Goal: Task Accomplishment & Management: Manage account settings

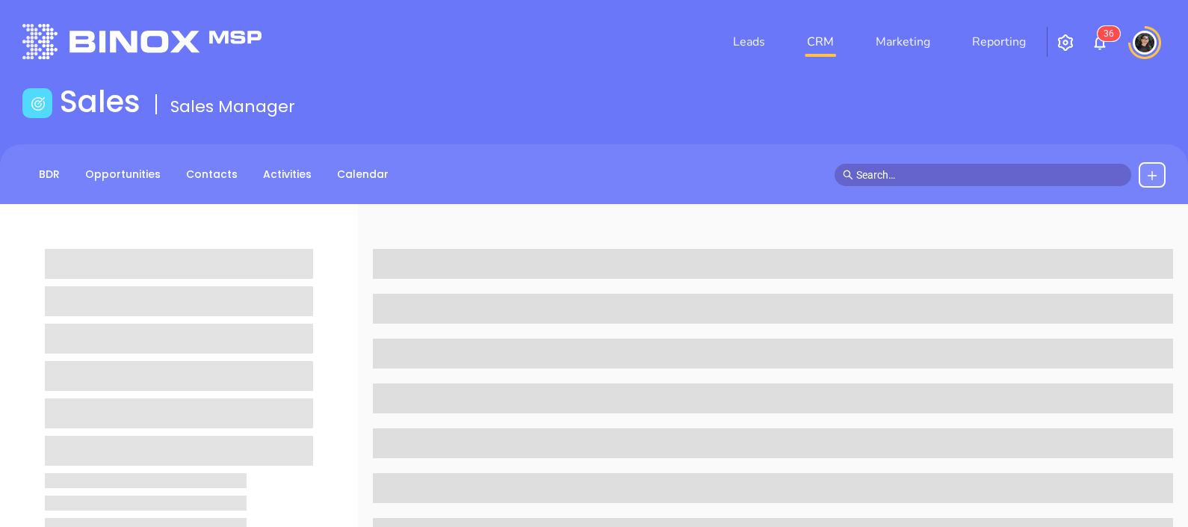
click at [894, 162] on div at bounding box center [1001, 174] width 332 height 25
click at [895, 168] on input "text" at bounding box center [989, 175] width 267 height 16
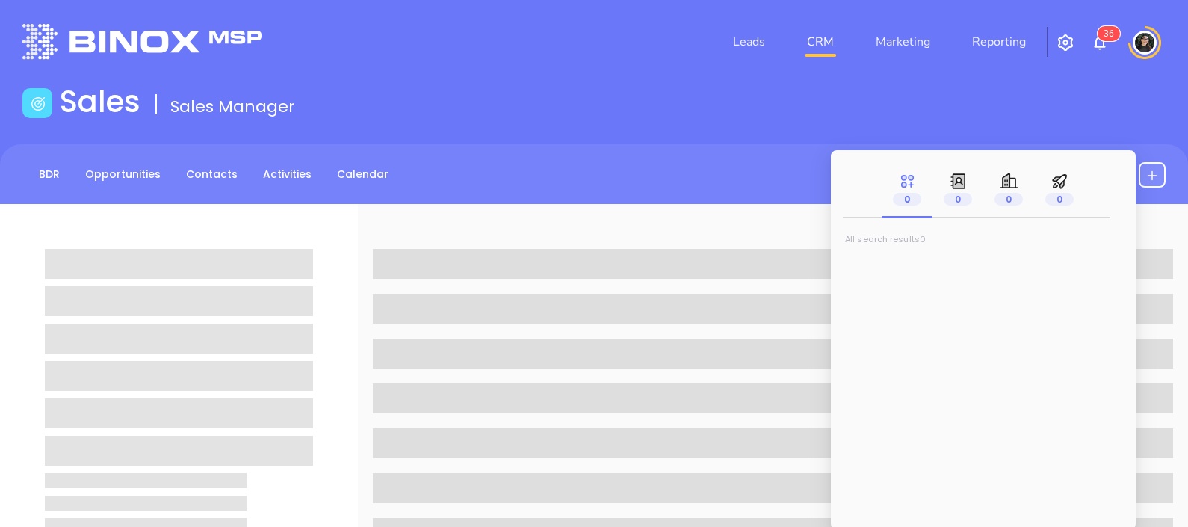
paste input "[PERSON_NAME][EMAIL_ADDRESS][DOMAIN_NAME]"
type input "[PERSON_NAME][EMAIL_ADDRESS][DOMAIN_NAME]"
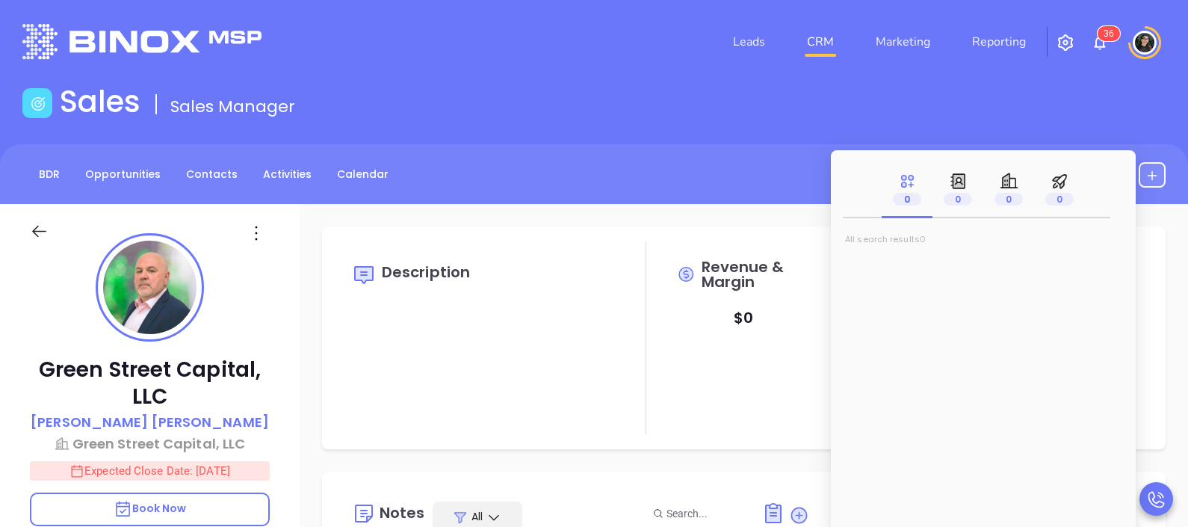
type input "[DATE]"
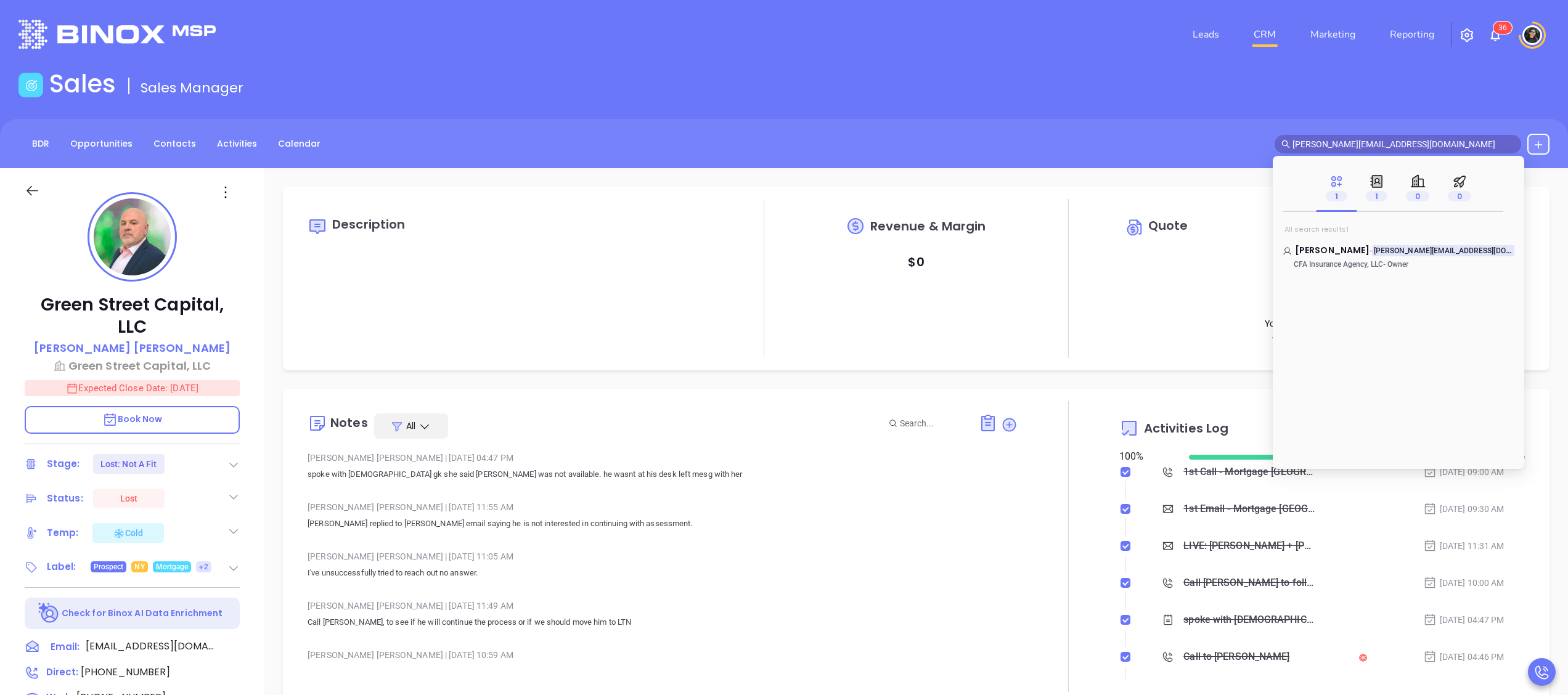
scroll to position [250, 0]
type input "[PERSON_NAME]"
type input "[PERSON_NAME][EMAIL_ADDRESS][DOMAIN_NAME]"
click at [979, 249] on span "[PERSON_NAME]" at bounding box center [1332, 250] width 74 height 12
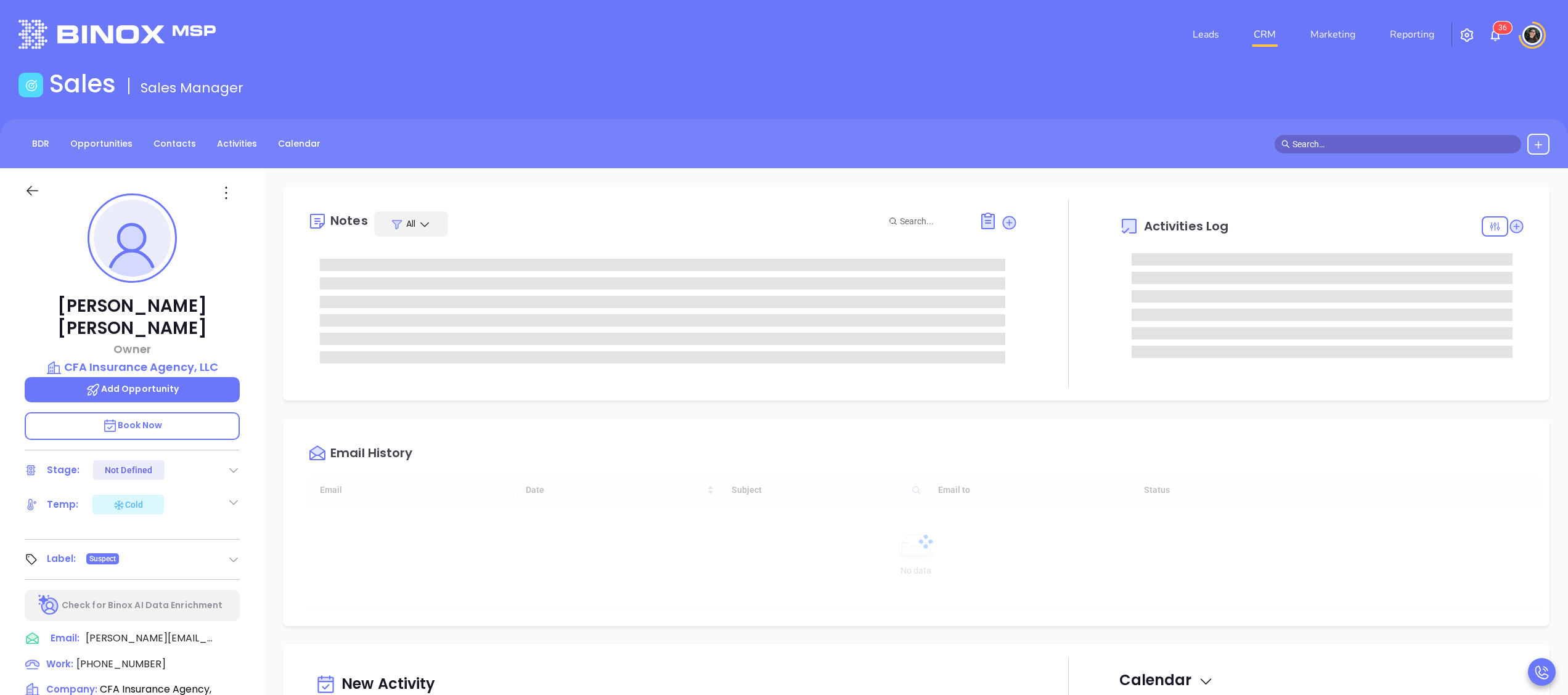
type input "[DATE]"
type input "[PERSON_NAME]"
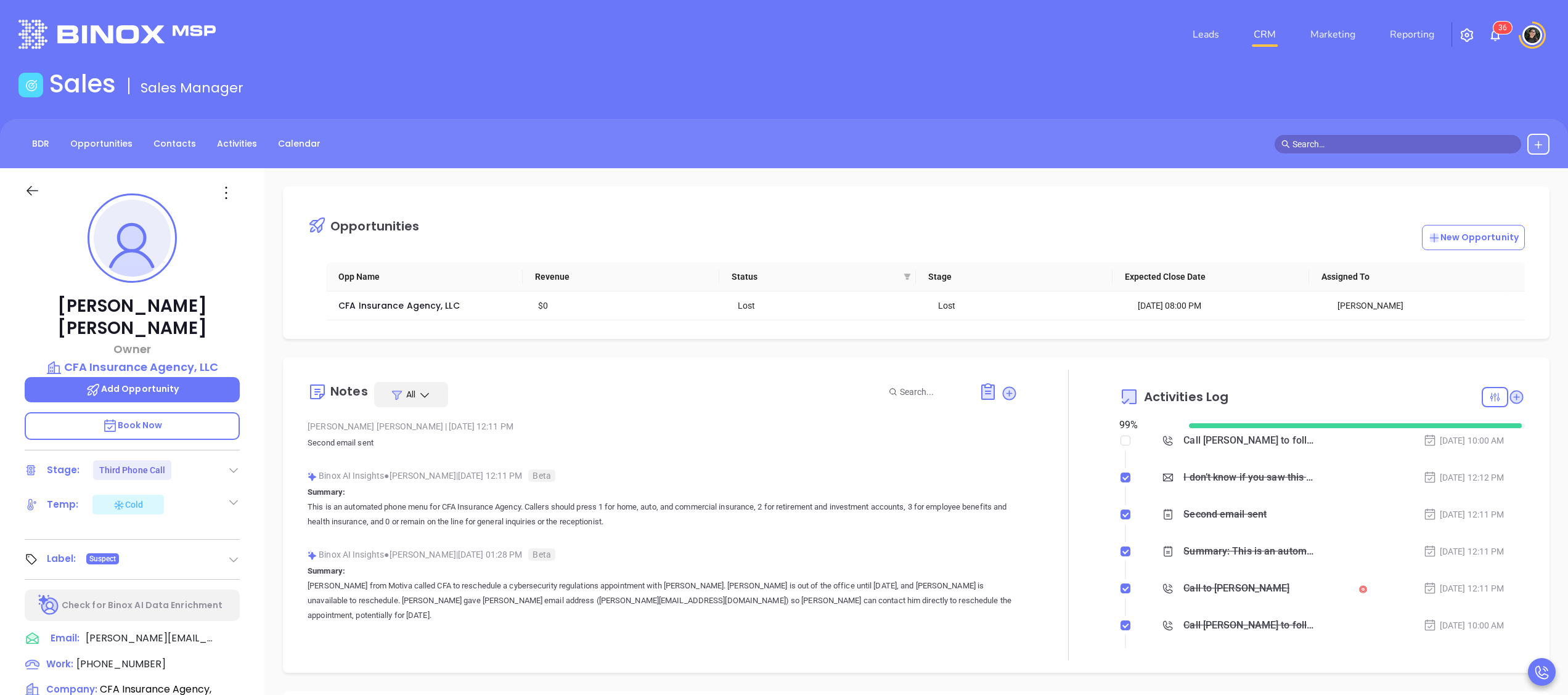
click at [979, 35] on link "CRM" at bounding box center [1264, 35] width 32 height 25
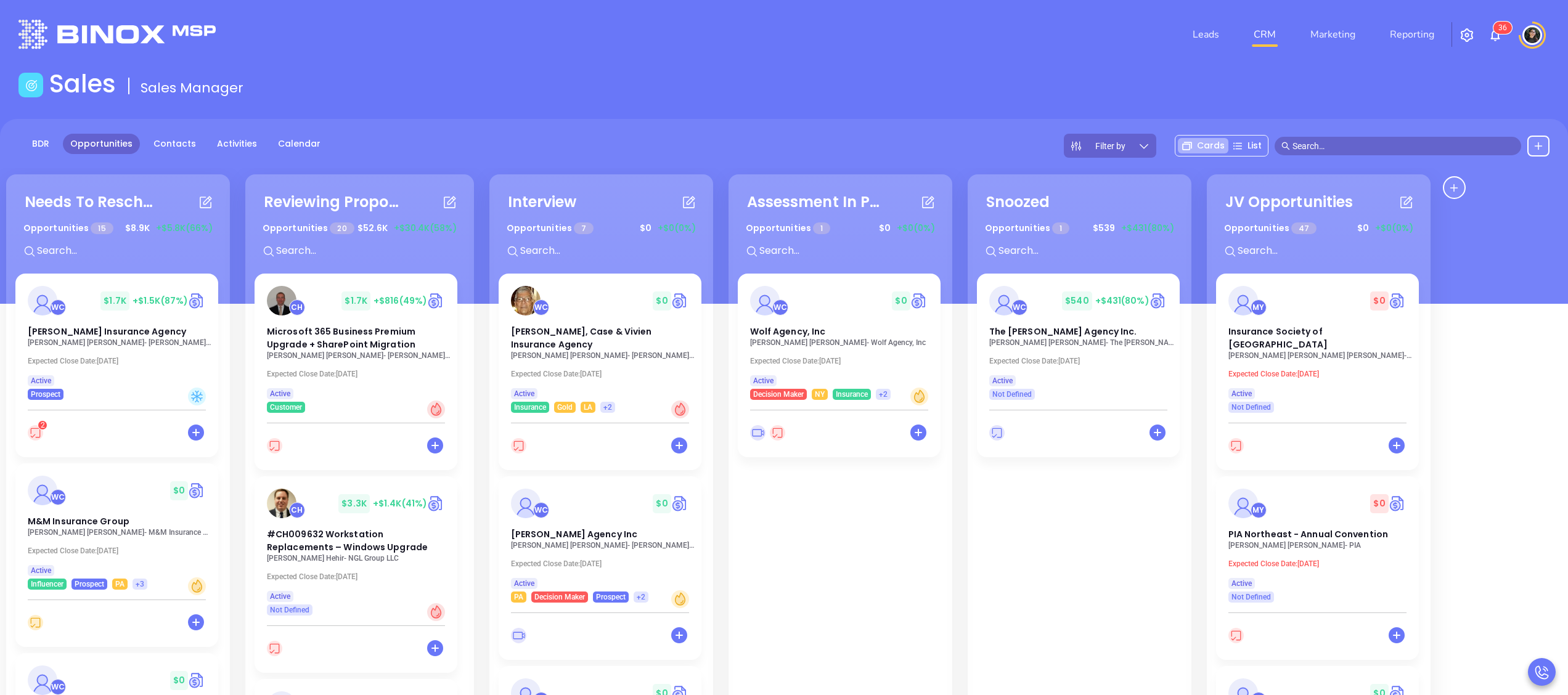
click at [979, 153] on span at bounding box center [1397, 146] width 247 height 18
click at [979, 147] on input "text" at bounding box center [1403, 146] width 222 height 13
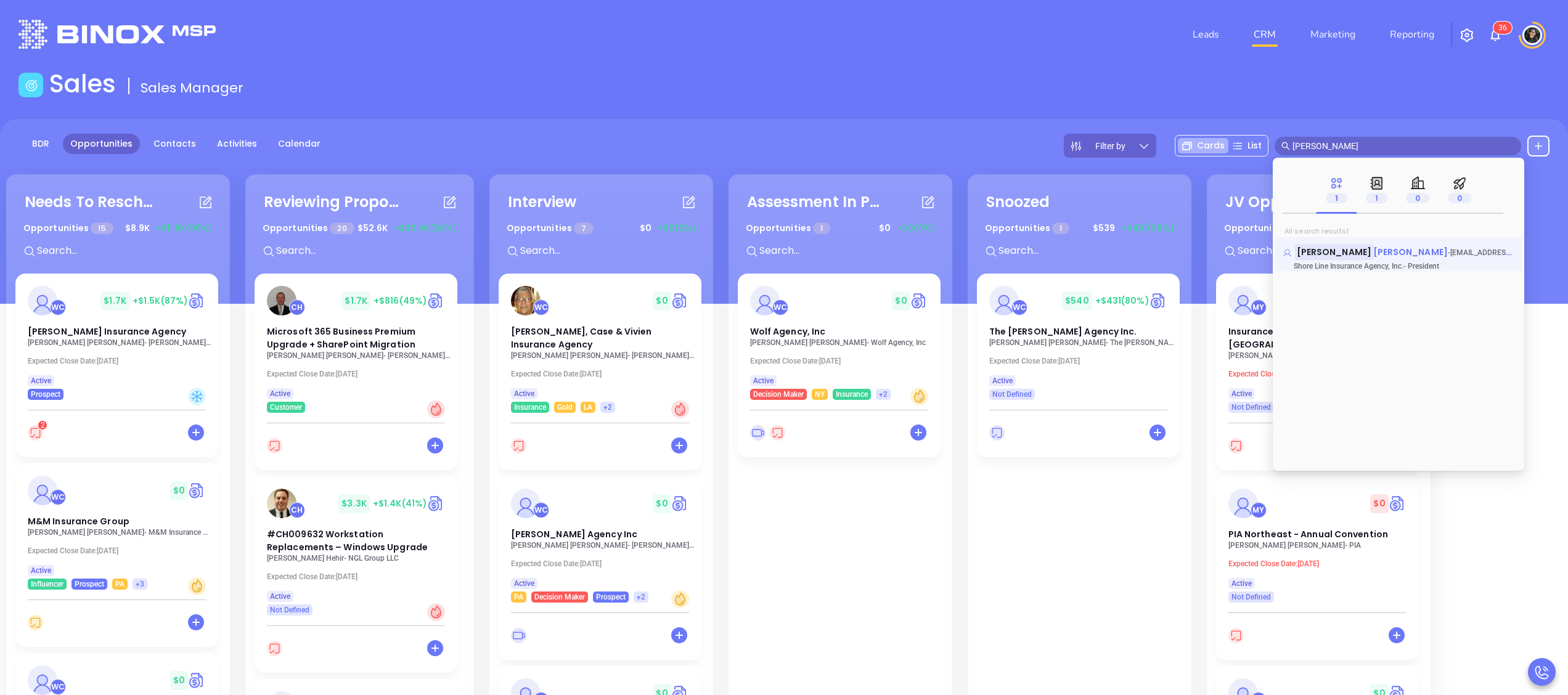
type input "[PERSON_NAME]"
click at [979, 252] on mark "[PERSON_NAME]" at bounding box center [1334, 251] width 78 height 16
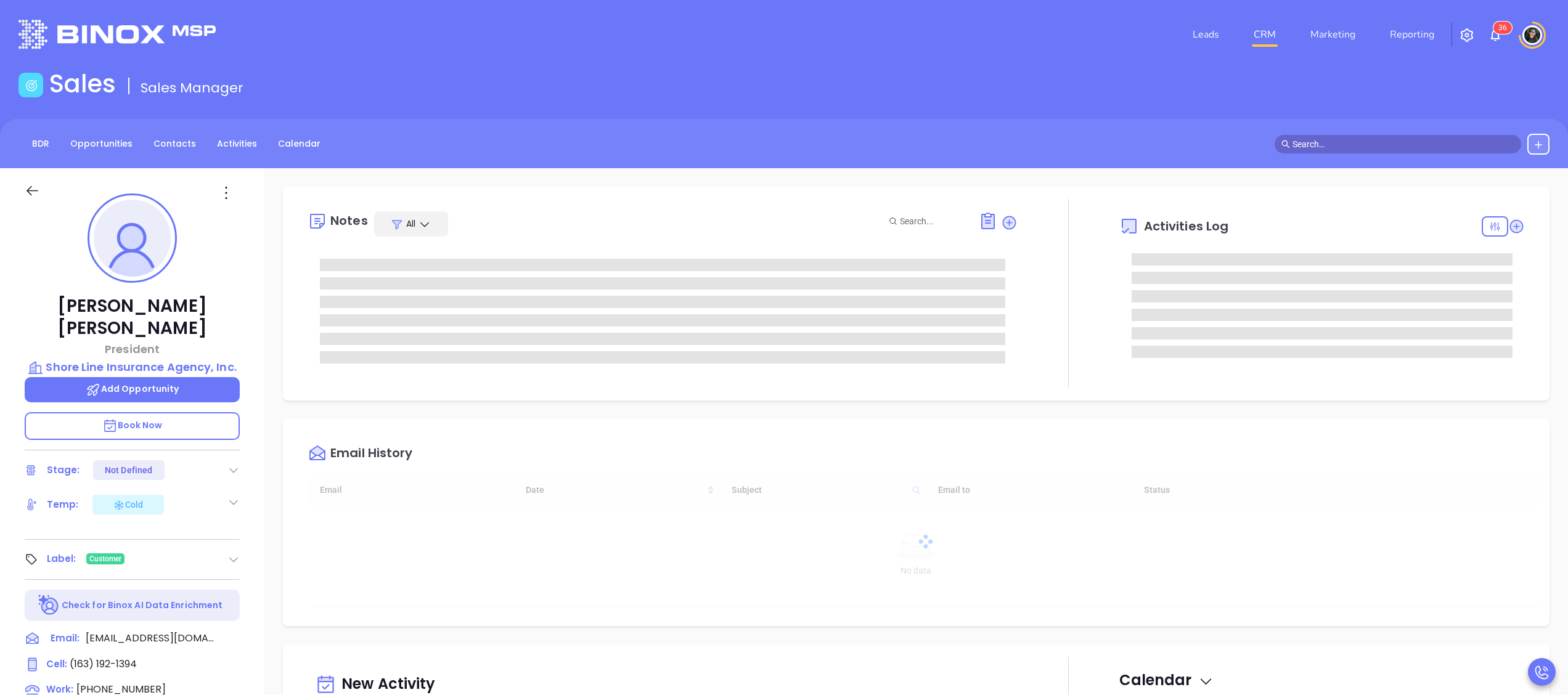
type input "[DATE]"
type input "[PERSON_NAME]"
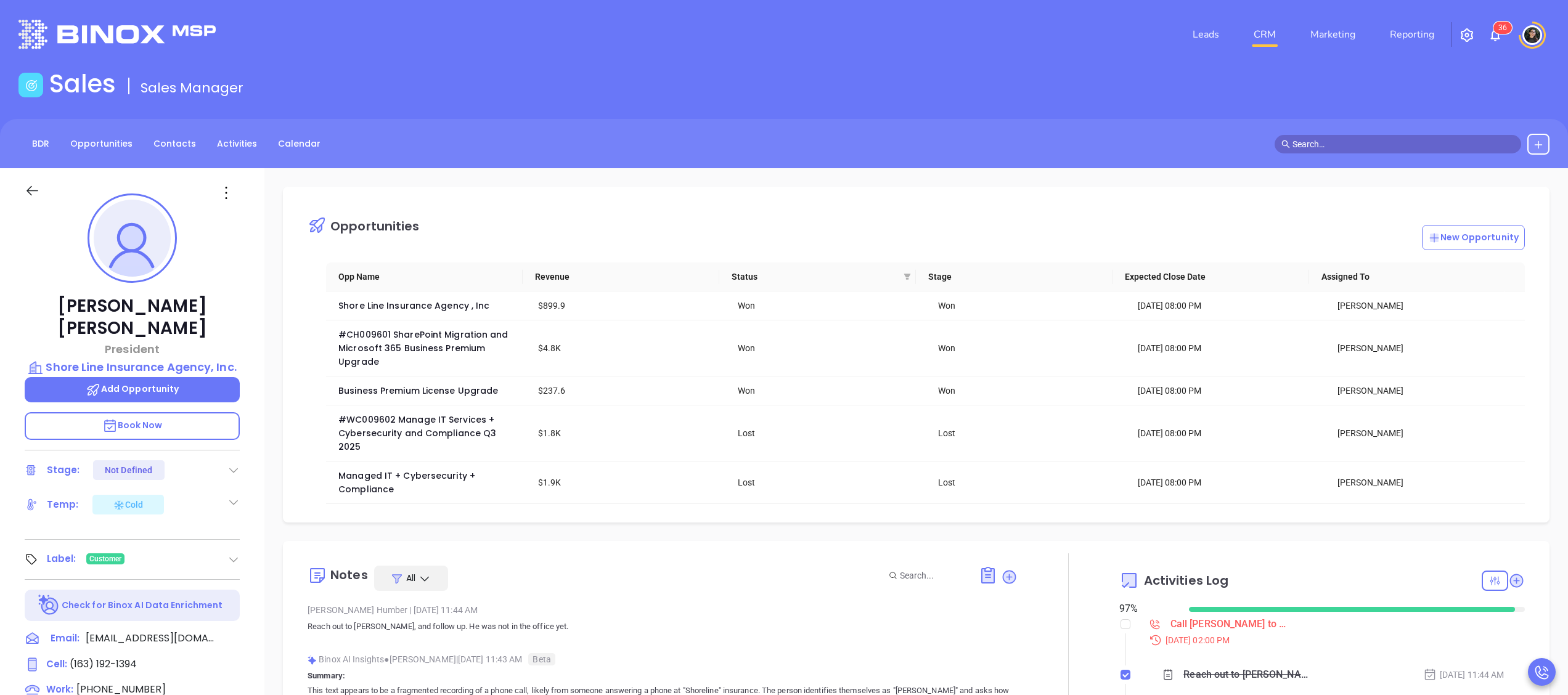
click at [979, 143] on input "text" at bounding box center [1403, 144] width 222 height 13
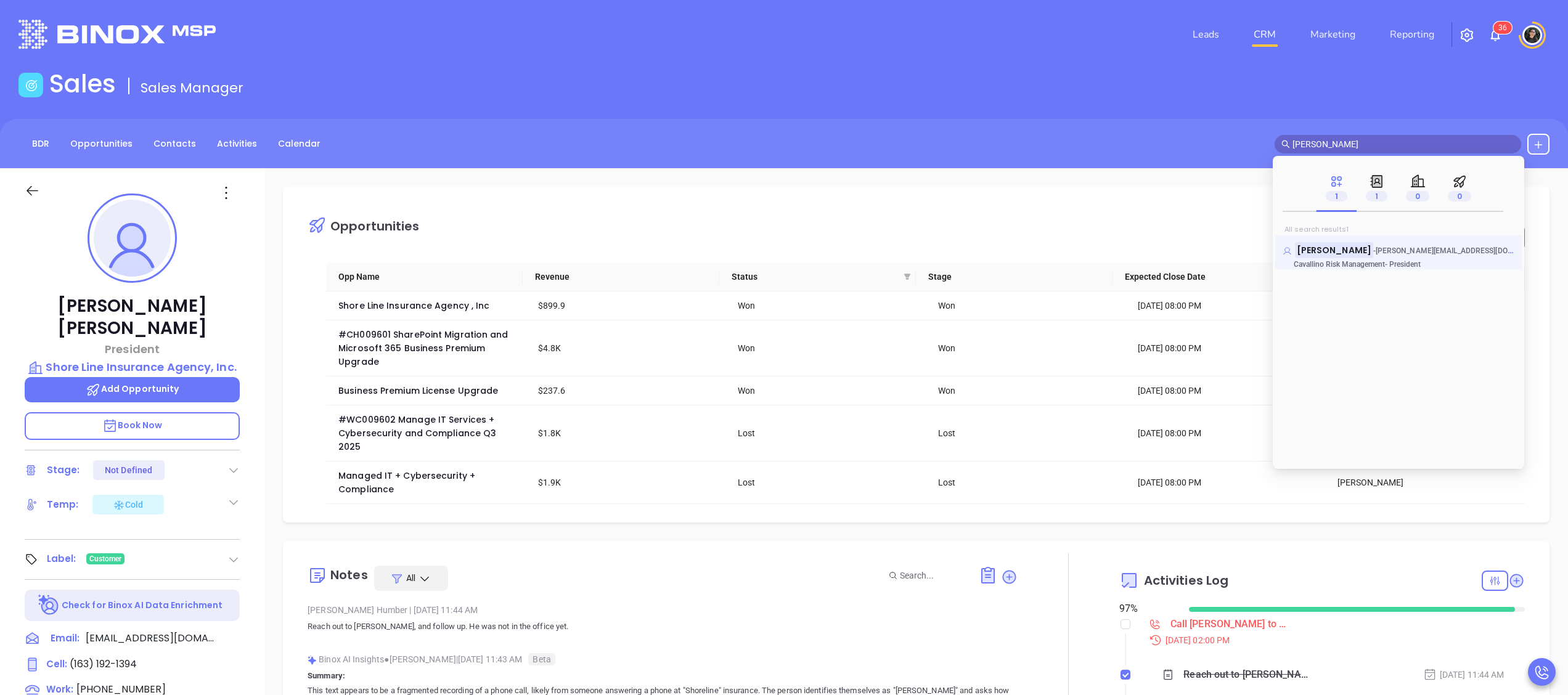
click at [979, 247] on mark "[PERSON_NAME]" at bounding box center [1334, 250] width 78 height 16
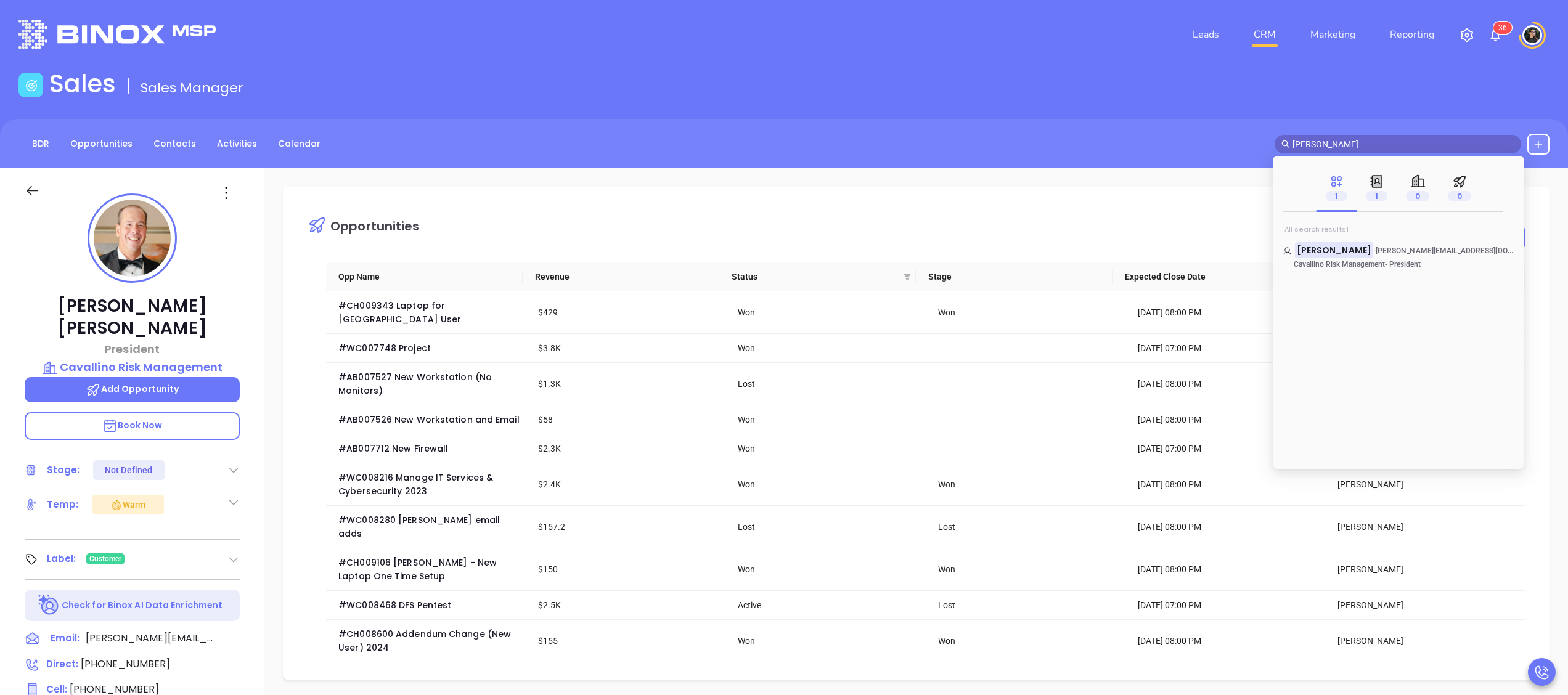
click at [979, 135] on span "[PERSON_NAME]" at bounding box center [1397, 144] width 247 height 18
click at [979, 139] on input "[PERSON_NAME]" at bounding box center [1403, 144] width 222 height 13
type input "[PERSON_NAME]"
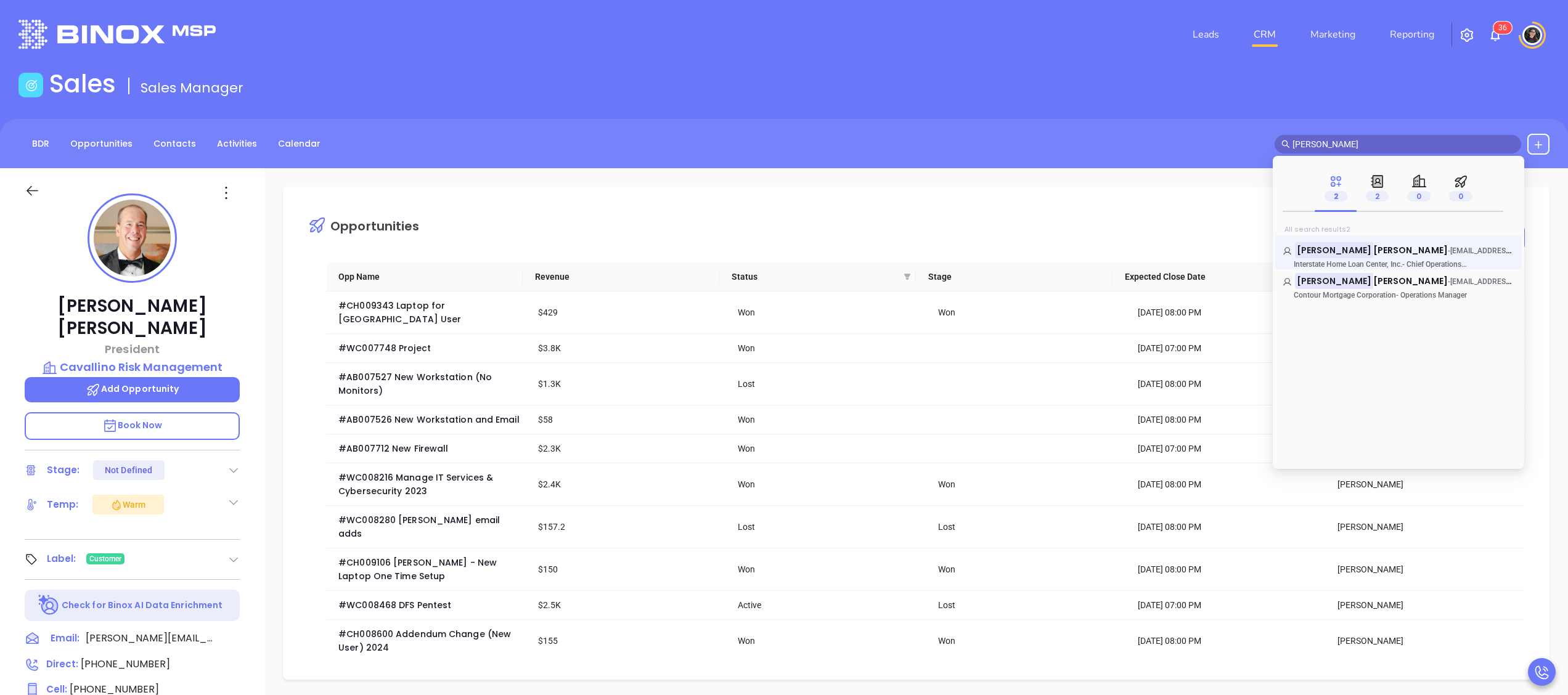
click at [979, 257] on link "[PERSON_NAME] [PERSON_NAME] - [EMAIL_ADDRESS][DOMAIN_NAME] Interstate Home Loan…" at bounding box center [1398, 256] width 232 height 25
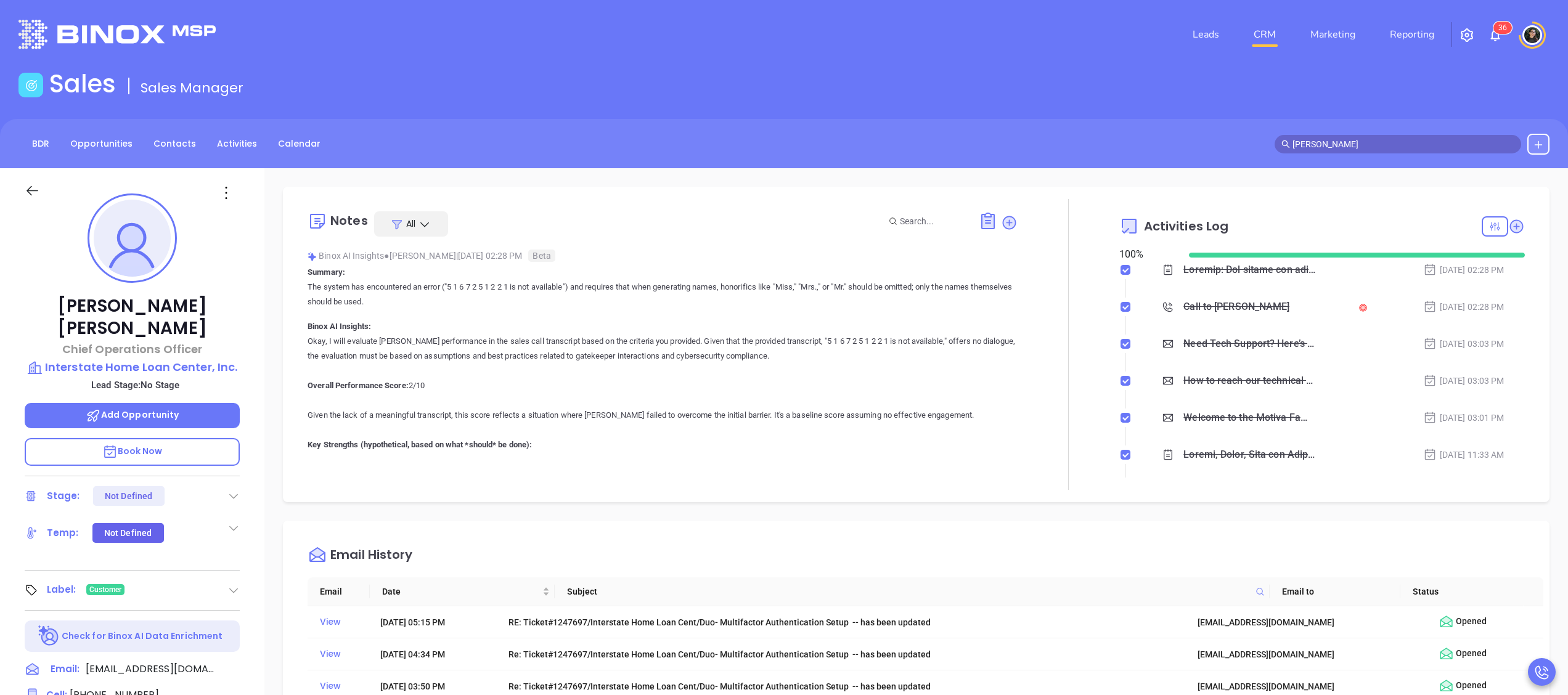
click at [979, 97] on div "Sales Sales Manager" at bounding box center [784, 87] width 1546 height 35
click at [979, 31] on link "CRM" at bounding box center [1264, 35] width 32 height 25
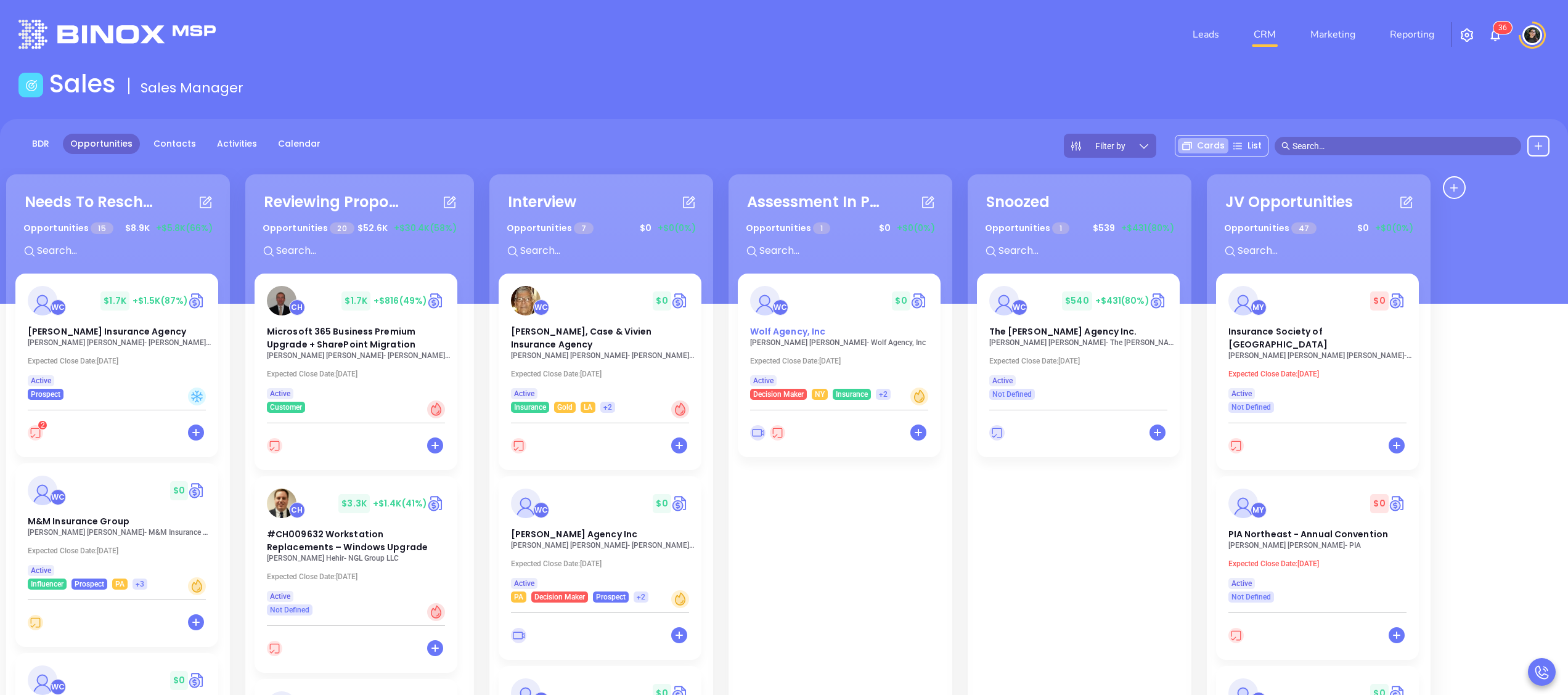
click at [823, 331] on div "Wolf Agency, Inc" at bounding box center [839, 331] width 193 height 13
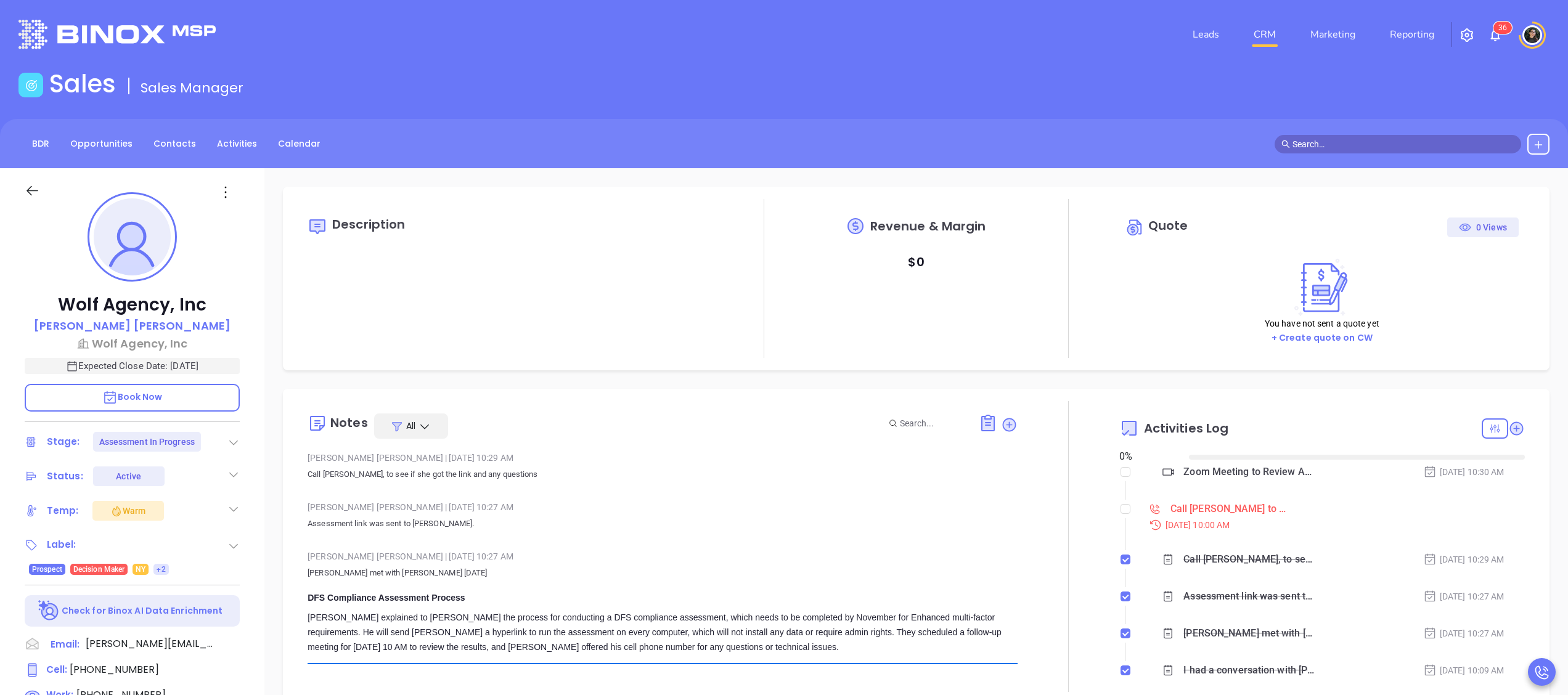
type input "[DATE]"
type input "[PERSON_NAME]"
